Goal: Information Seeking & Learning: Learn about a topic

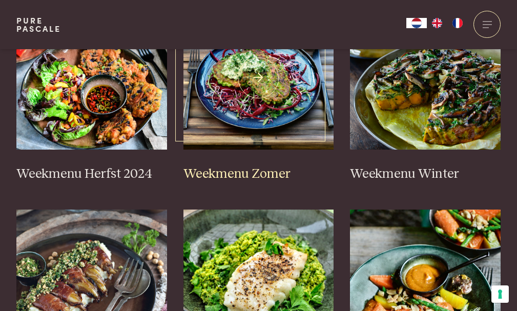
scroll to position [308, 0]
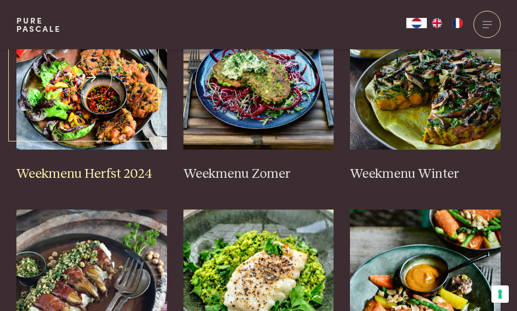
click at [89, 182] on h3 "Weekmenu Herfst 2024" at bounding box center [91, 174] width 151 height 16
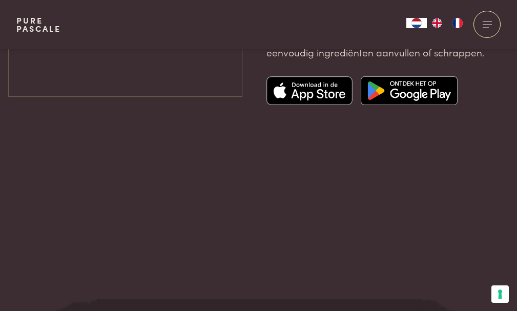
scroll to position [2717, 0]
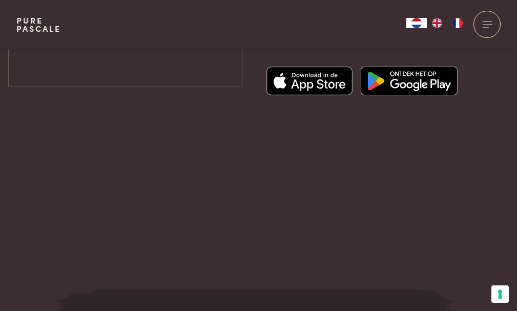
drag, startPoint x: 101, startPoint y: 261, endPoint x: 108, endPoint y: 251, distance: 12.5
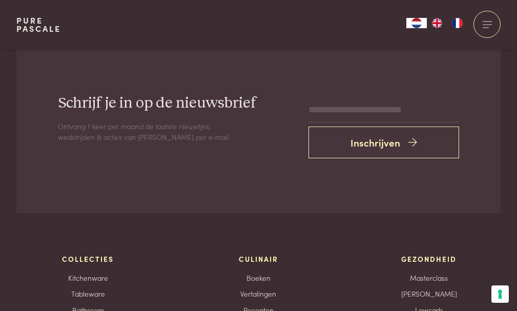
scroll to position [3024, 0]
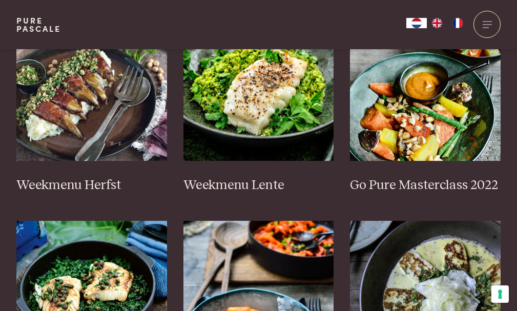
scroll to position [564, 0]
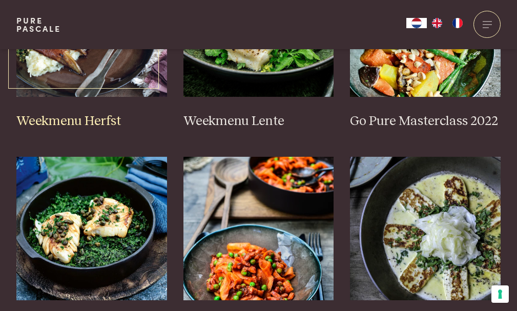
click at [90, 130] on h3 "Weekmenu Herfst" at bounding box center [91, 121] width 151 height 16
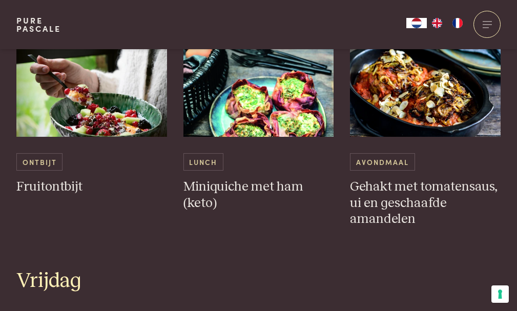
scroll to position [1435, 0]
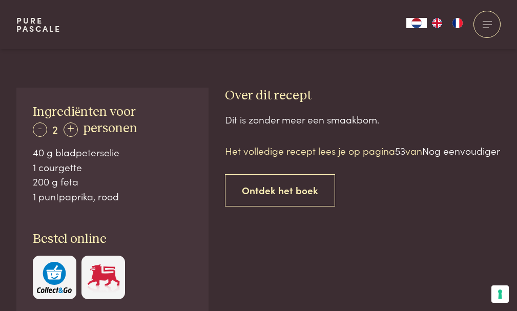
scroll to position [615, 0]
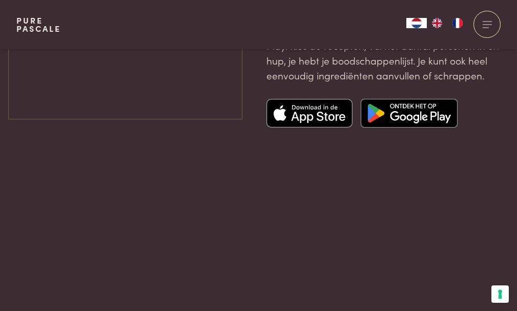
scroll to position [2768, 0]
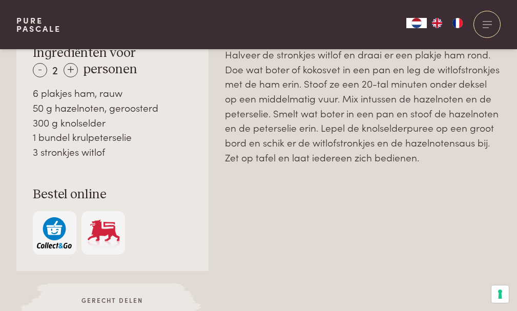
scroll to position [820, 0]
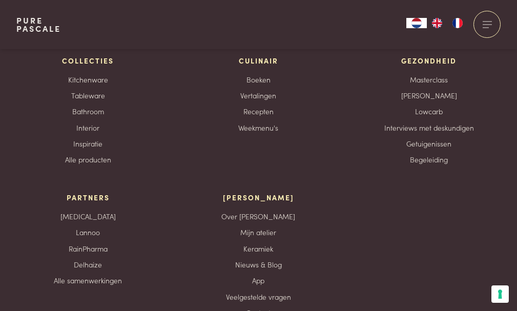
scroll to position [3280, 0]
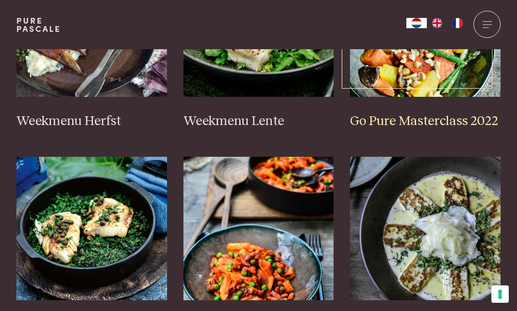
click at [388, 130] on h3 "Go Pure Masterclass 2022" at bounding box center [425, 121] width 151 height 16
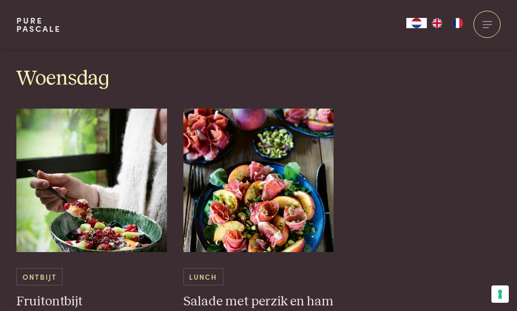
scroll to position [1076, 0]
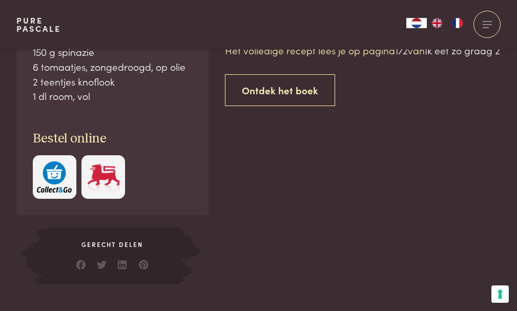
scroll to position [718, 0]
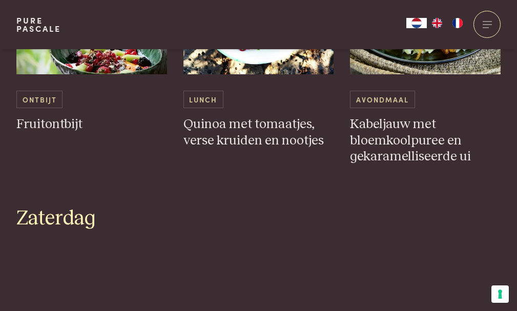
scroll to position [1896, 0]
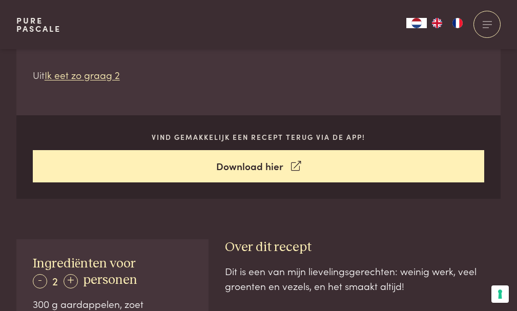
scroll to position [564, 0]
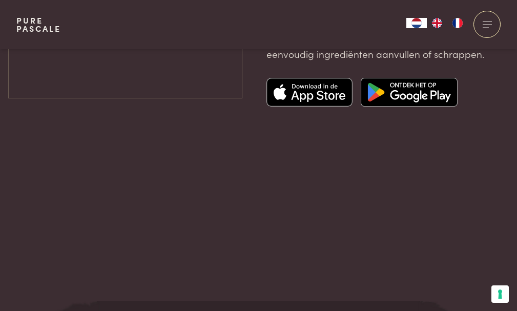
scroll to position [2768, 0]
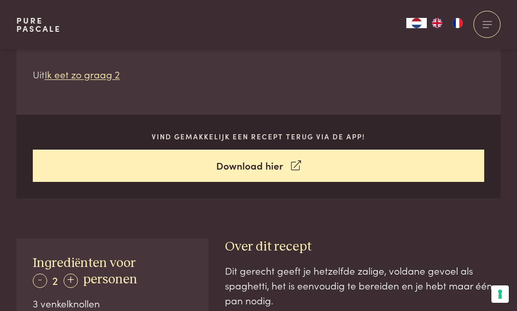
scroll to position [513, 0]
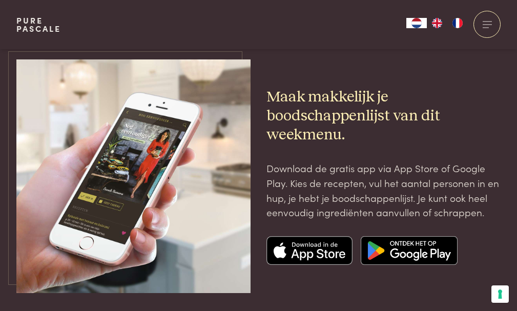
scroll to position [2512, 0]
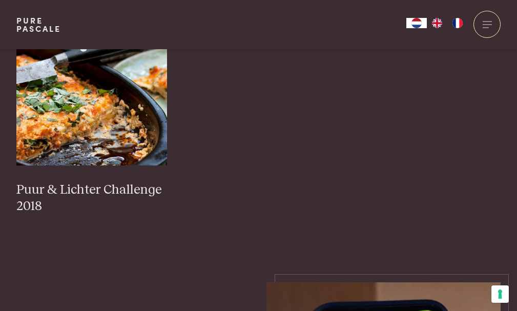
scroll to position [923, 0]
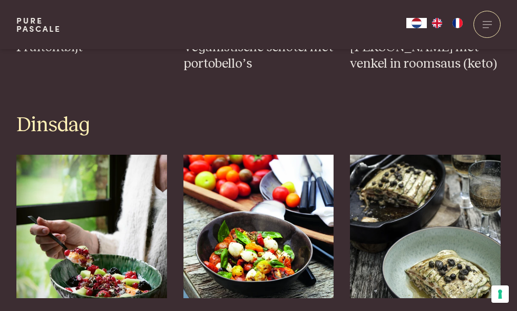
scroll to position [666, 0]
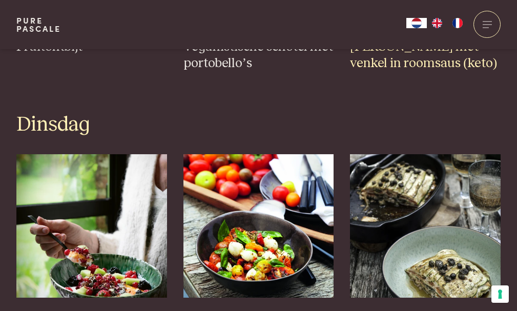
click at [398, 72] on h3 "[PERSON_NAME] met venkel in roomsaus (keto)" at bounding box center [425, 55] width 151 height 33
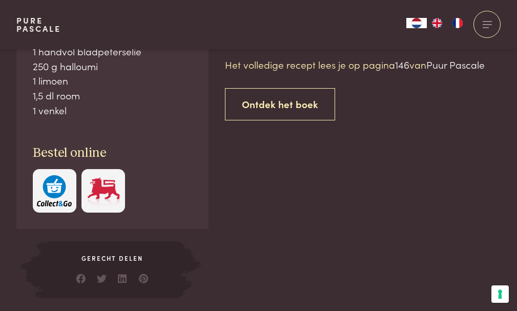
scroll to position [666, 0]
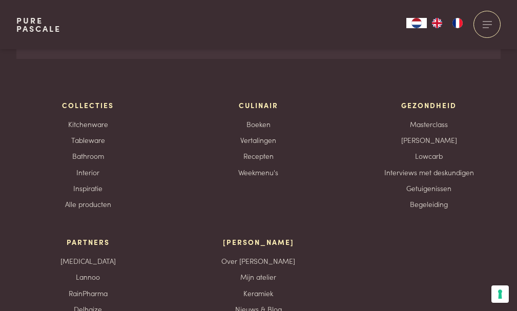
scroll to position [3434, 0]
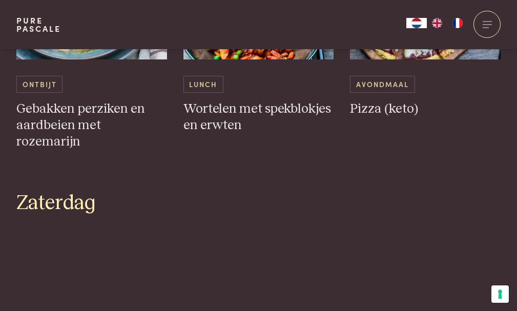
scroll to position [1845, 0]
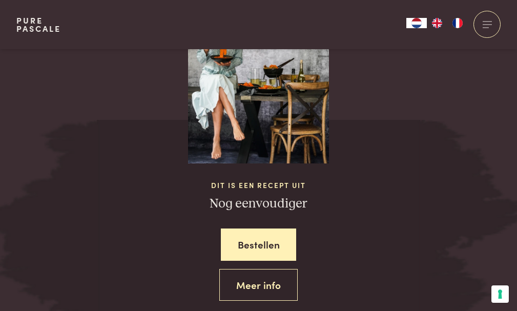
scroll to position [871, 0]
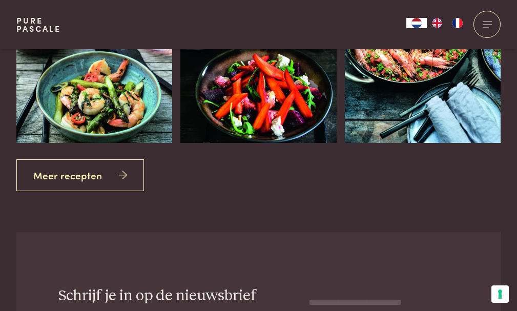
scroll to position [1774, 0]
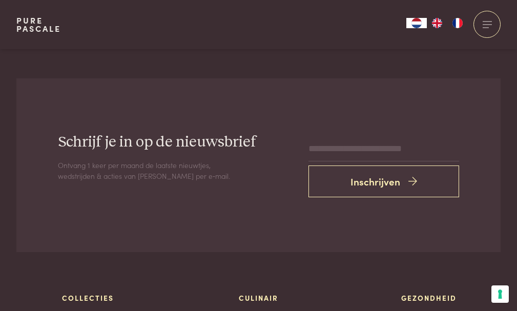
click at [144, 38] on link "Meer recepten" at bounding box center [80, 22] width 128 height 32
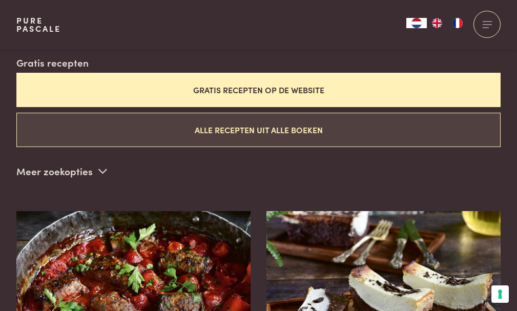
scroll to position [256, 0]
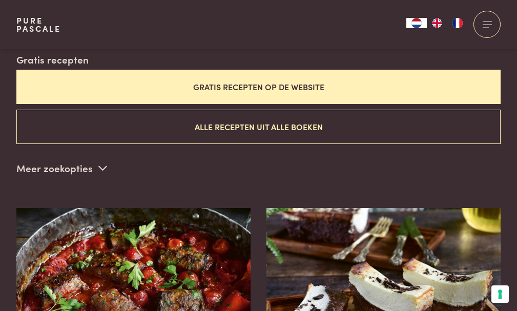
click at [139, 104] on button "Gratis recepten op de website" at bounding box center [258, 87] width 484 height 34
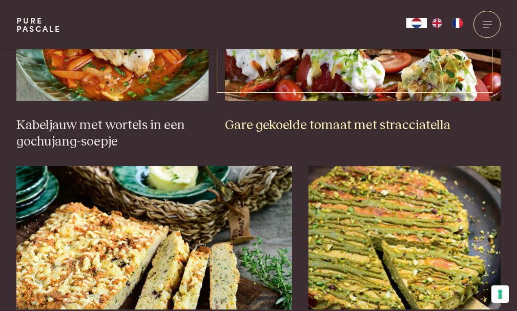
scroll to position [726, 0]
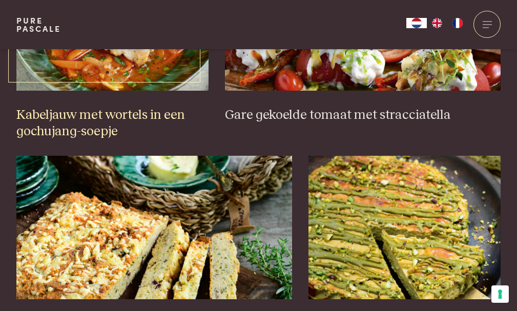
click at [129, 140] on h3 "Kabeljauw met wortels in een gochujang-soepje" at bounding box center [112, 123] width 192 height 33
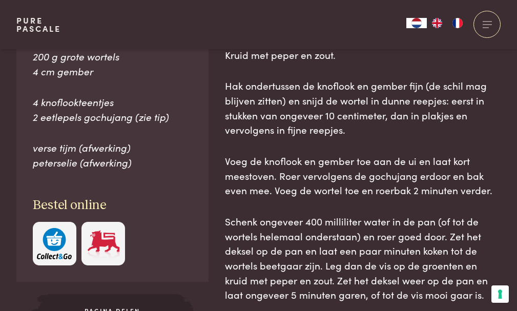
scroll to position [923, 0]
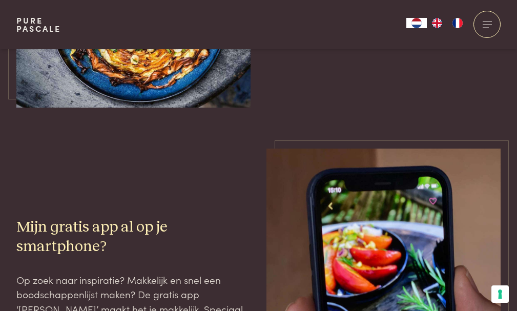
scroll to position [2059, 0]
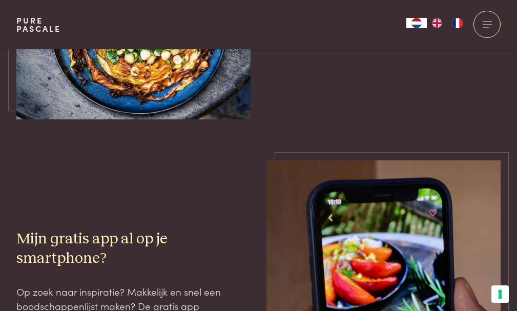
scroll to position [2008, 0]
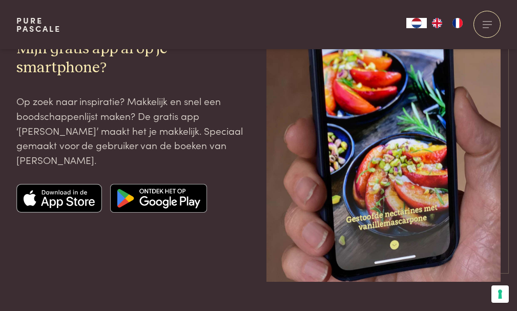
scroll to position [2059, 0]
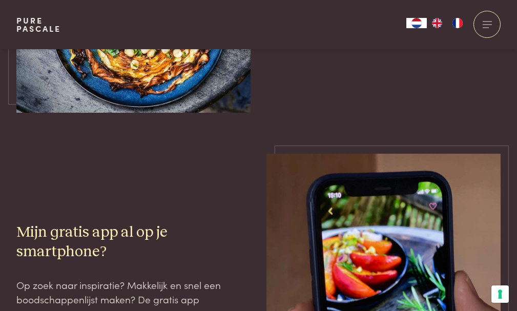
scroll to position [2008, 0]
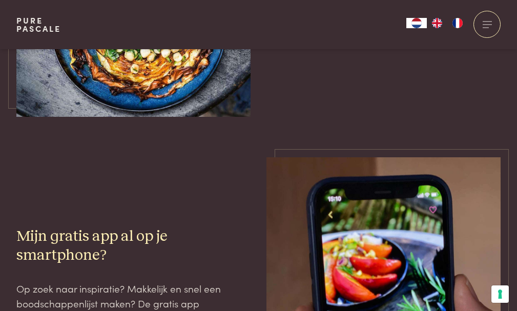
scroll to position [2110, 0]
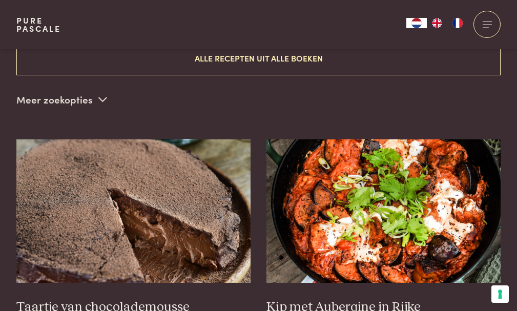
scroll to position [419, 0]
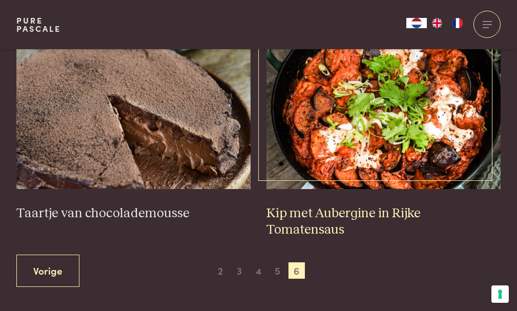
click at [355, 238] on h3 "Kip met Aubergine in Rijke Tomatensaus" at bounding box center [384, 222] width 234 height 33
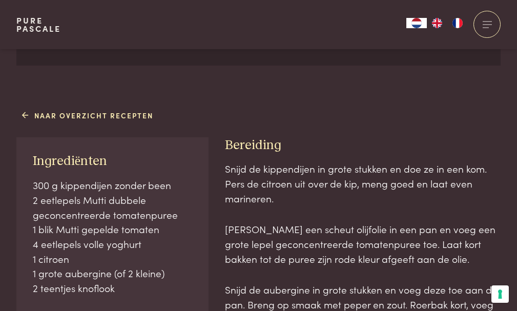
scroll to position [513, 0]
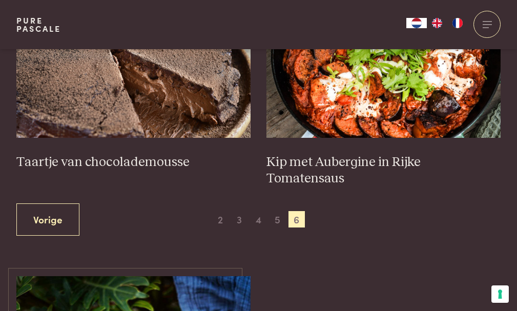
scroll to position [624, 0]
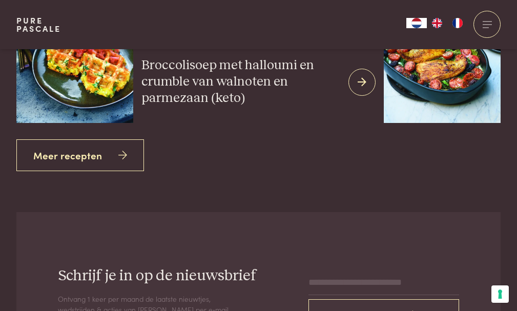
scroll to position [1723, 0]
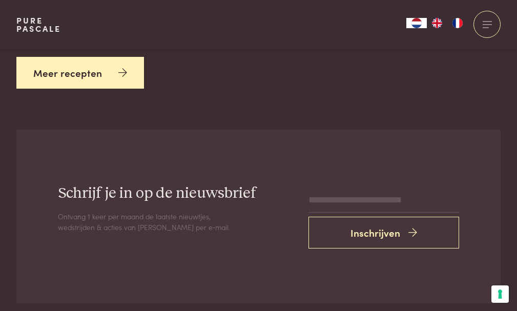
click at [144, 89] on link "Meer recepten" at bounding box center [80, 73] width 128 height 32
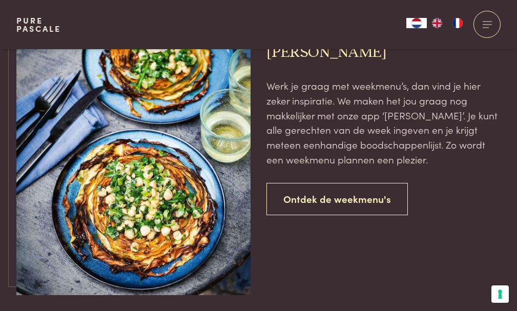
scroll to position [1948, 0]
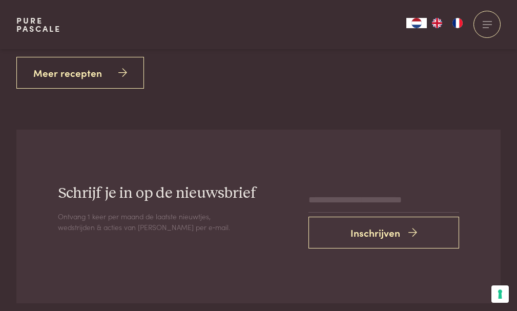
scroll to position [1262, 0]
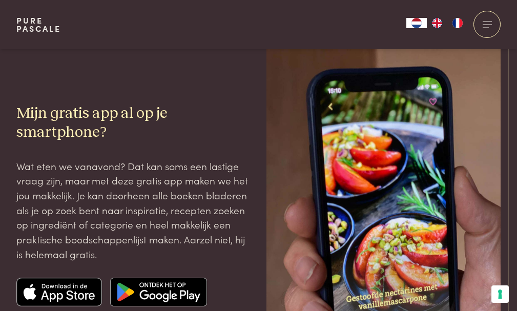
scroll to position [1179, 0]
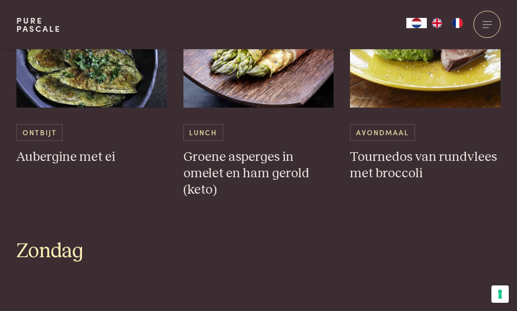
scroll to position [2717, 0]
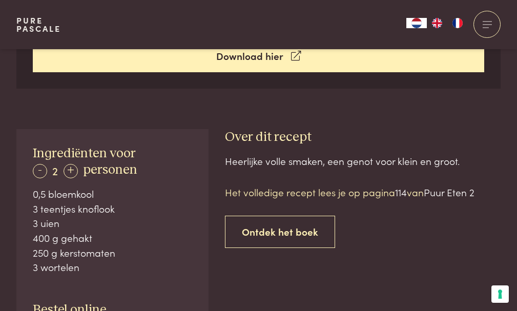
scroll to position [564, 0]
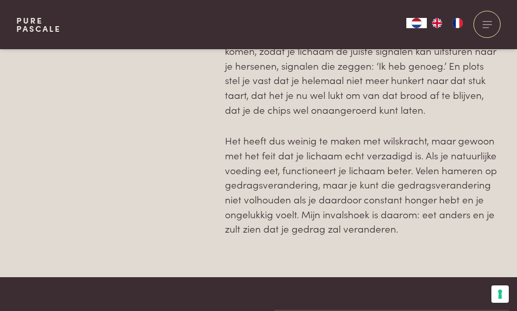
scroll to position [1650, 0]
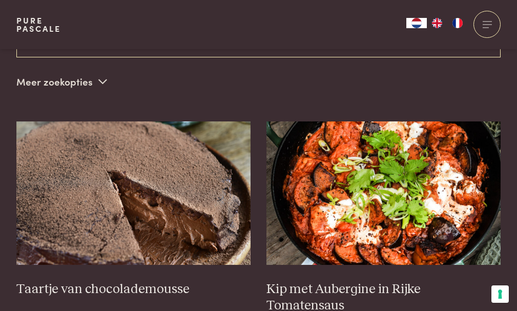
scroll to position [340, 0]
